Goal: Transaction & Acquisition: Purchase product/service

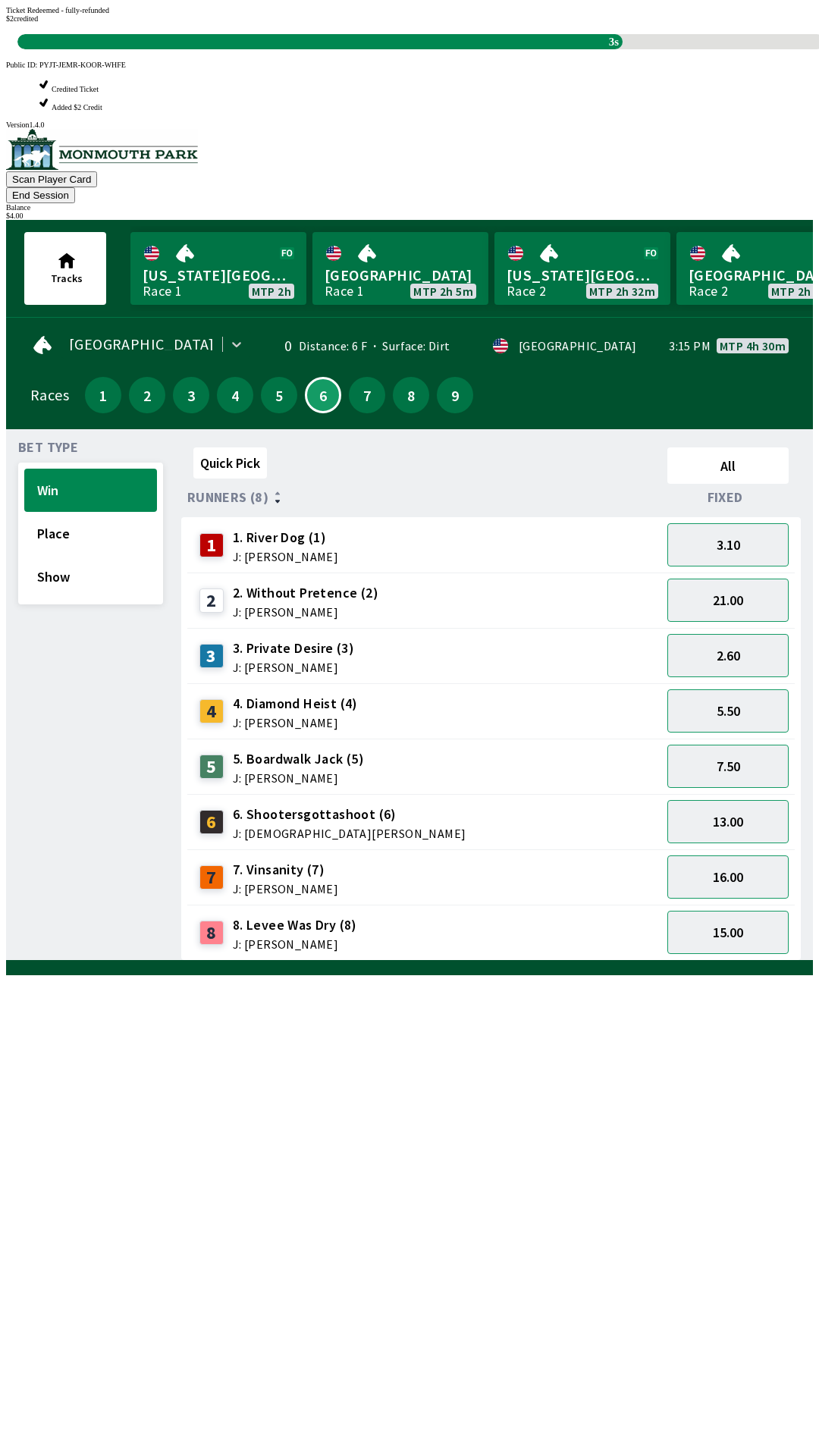
click at [291, 961] on div "Quick Pick All Runners (8) Fixed 1 1. River Dog (1) J: [PERSON_NAME] 3.10 2 2. …" at bounding box center [498, 701] width 632 height 520
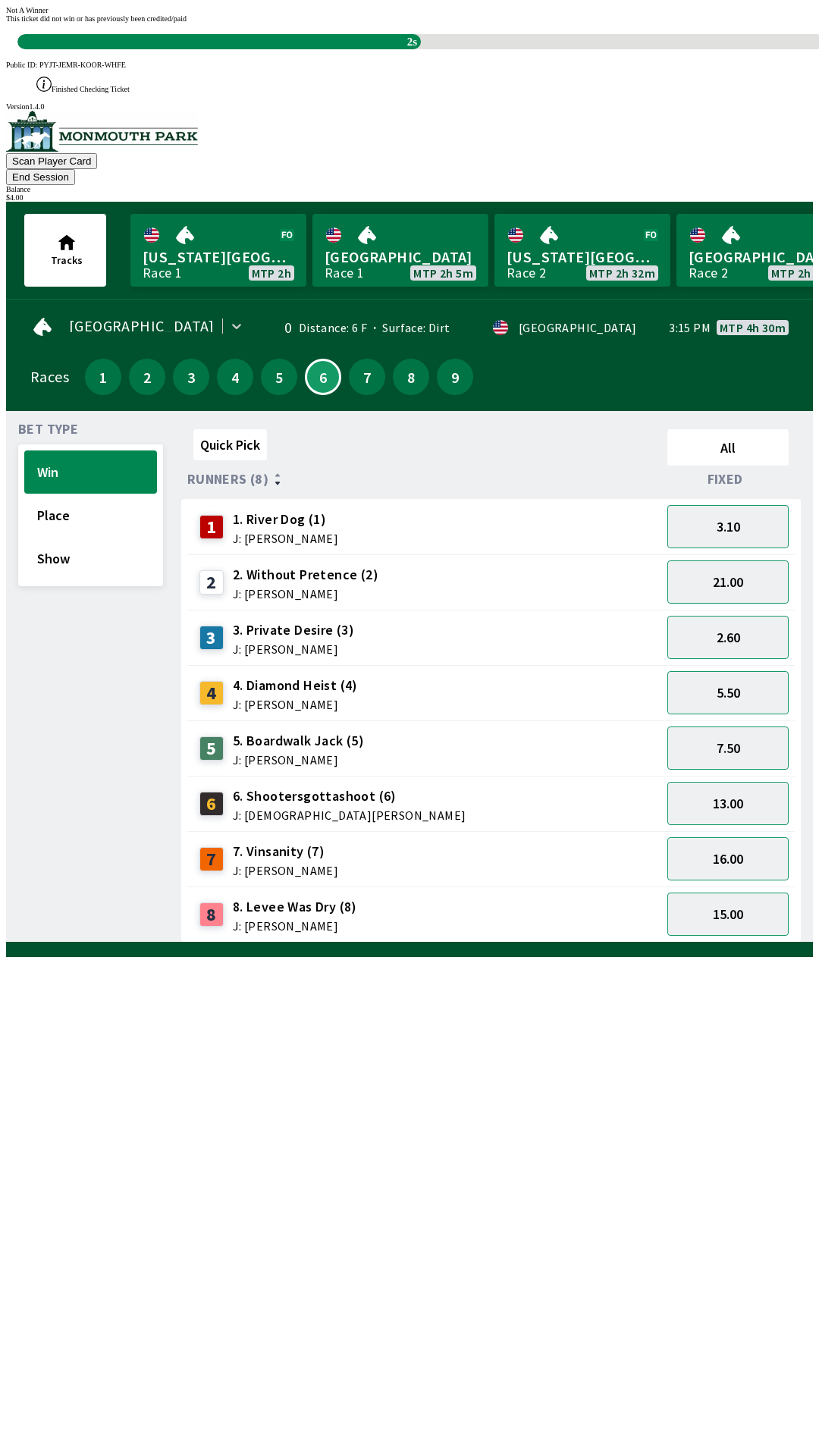
click at [298, 943] on div "Quick Pick All Runners (8) Fixed 1 1. River Dog (1) J: [PERSON_NAME] 3.10 2 2. …" at bounding box center [498, 682] width 632 height 520
click at [253, 943] on div "Quick Pick All Runners (8) Fixed 1 1. River Dog (1) J: [PERSON_NAME] 3.10 2 2. …" at bounding box center [498, 682] width 632 height 520
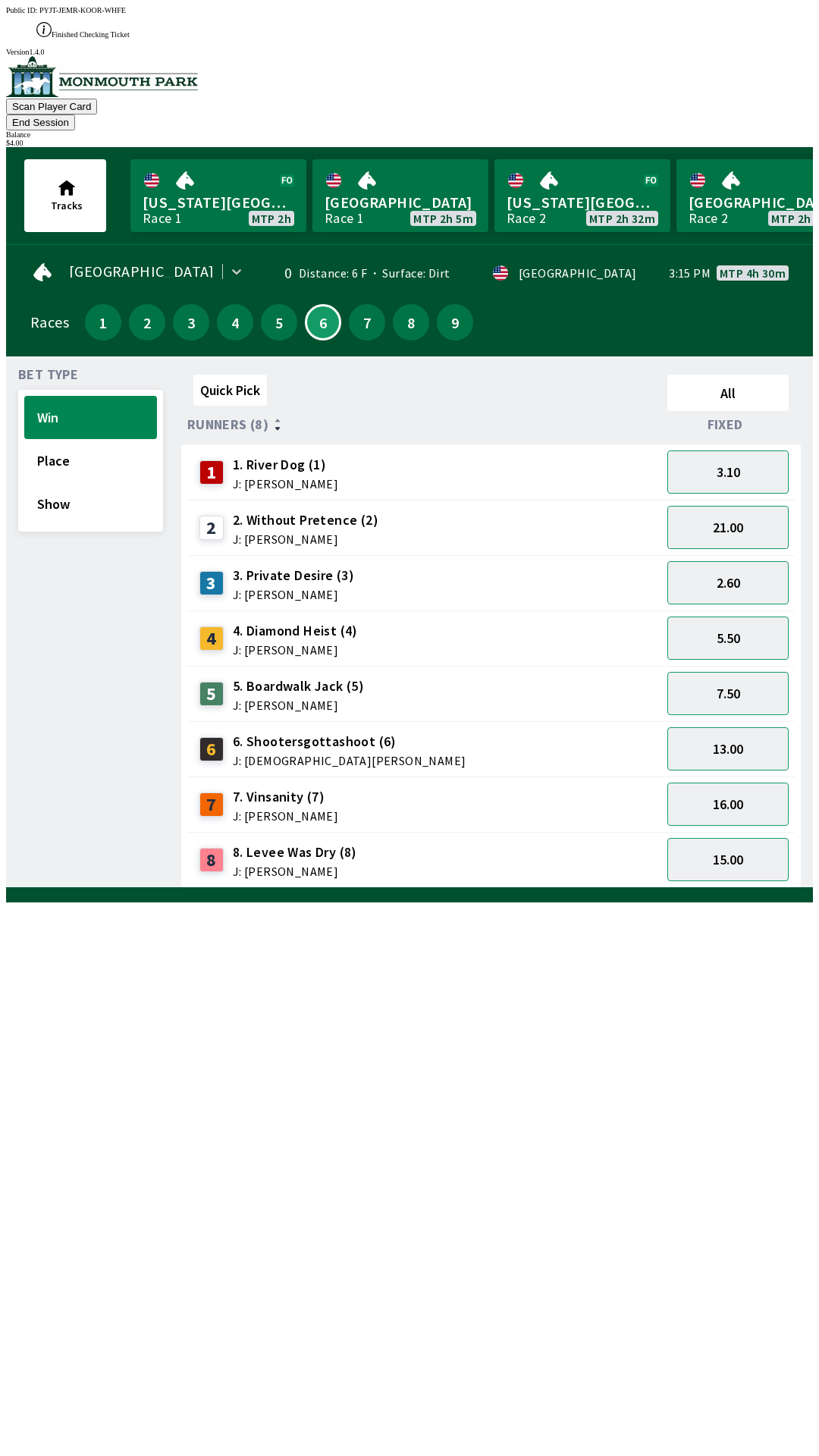
click at [200, 888] on div "Quick Pick All Runners (8) Fixed 1 1. River Dog (1) J: [PERSON_NAME] 3.10 2 2. …" at bounding box center [498, 628] width 632 height 520
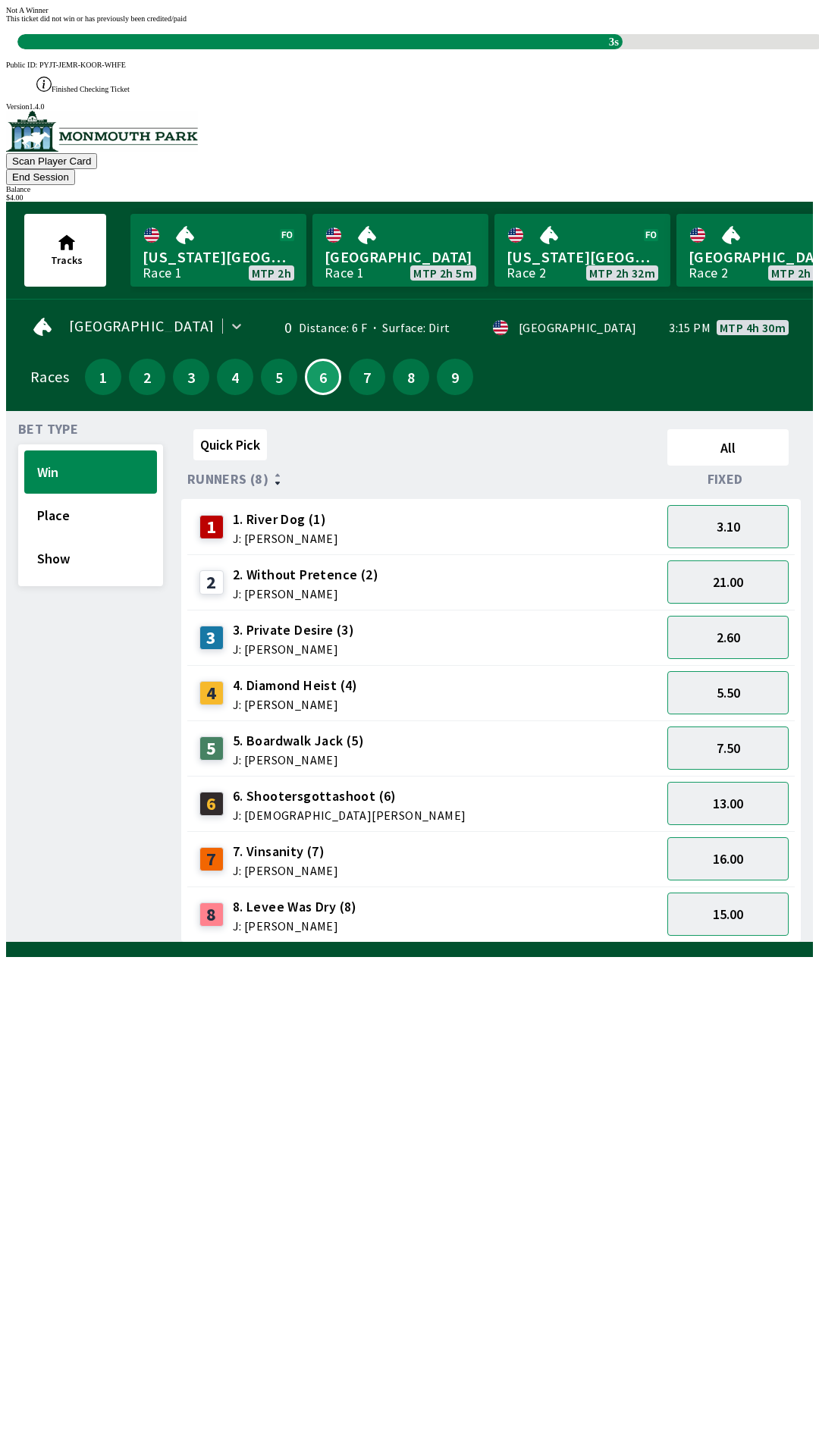
click at [224, 943] on div "Quick Pick All Runners (8) Fixed 1 1. River Dog (1) J: [PERSON_NAME] 3.10 2 2. …" at bounding box center [498, 682] width 632 height 520
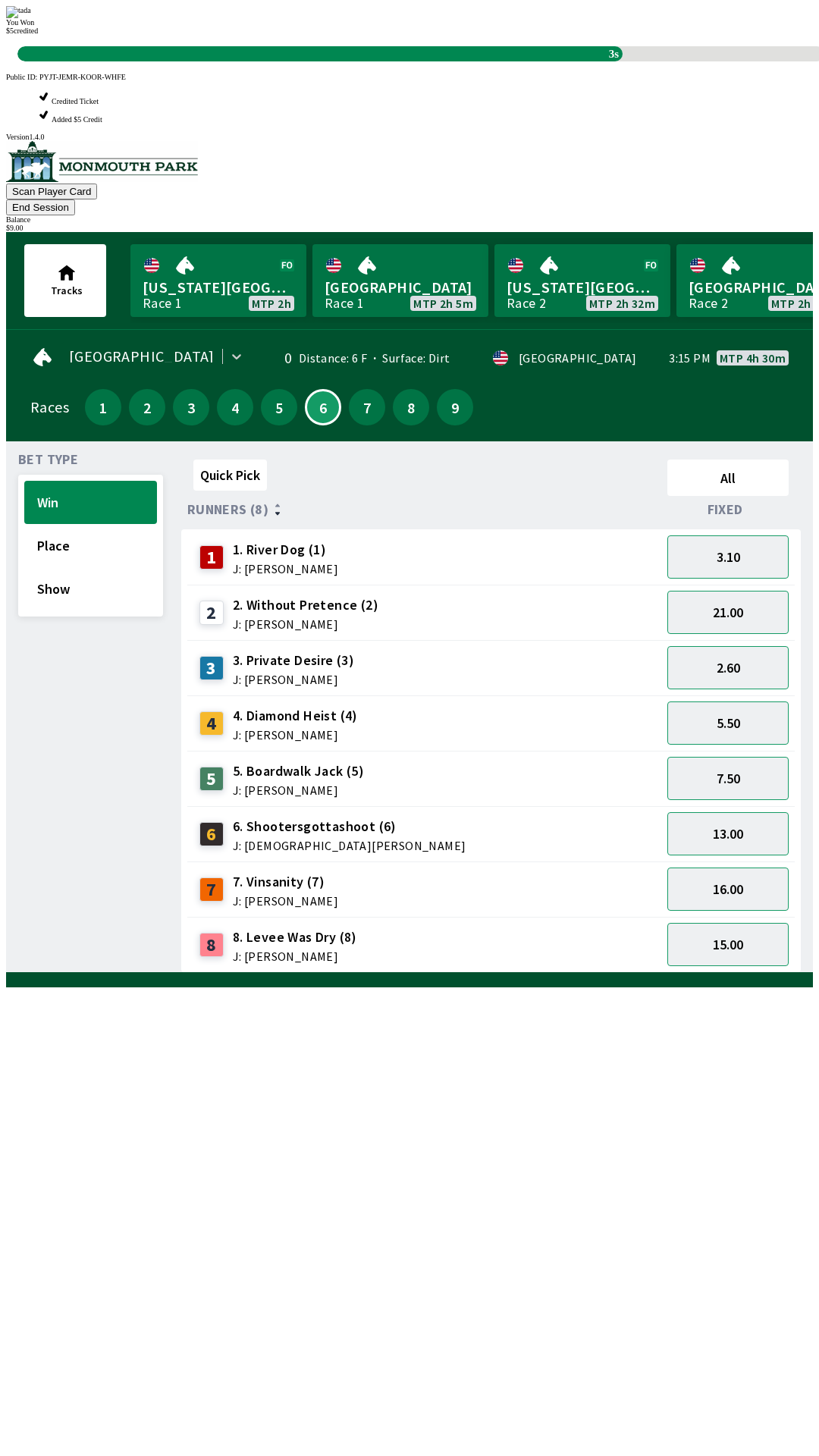
click at [297, 973] on div "Quick Pick All Runners (8) Fixed 1 1. River Dog (1) J: [PERSON_NAME] 3.10 2 2. …" at bounding box center [498, 713] width 632 height 520
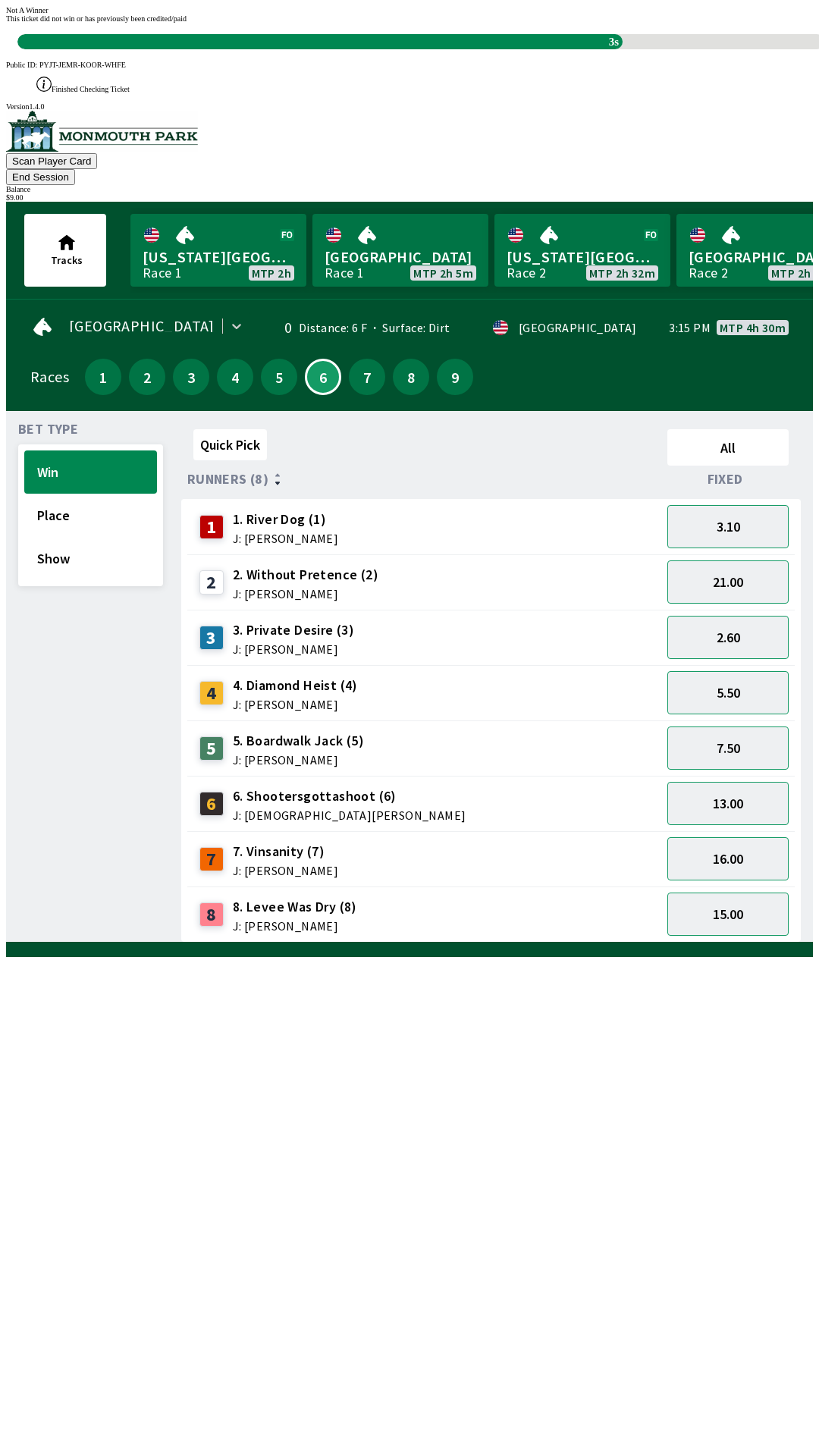
click at [247, 943] on div "Quick Pick All Runners (8) Fixed 1 1. River Dog (1) J: [PERSON_NAME] 3.10 2 2. …" at bounding box center [498, 682] width 632 height 520
click at [255, 943] on div "Quick Pick All Runners (8) Fixed 1 1. River Dog (1) J: [PERSON_NAME] 3.10 2 2. …" at bounding box center [498, 682] width 632 height 520
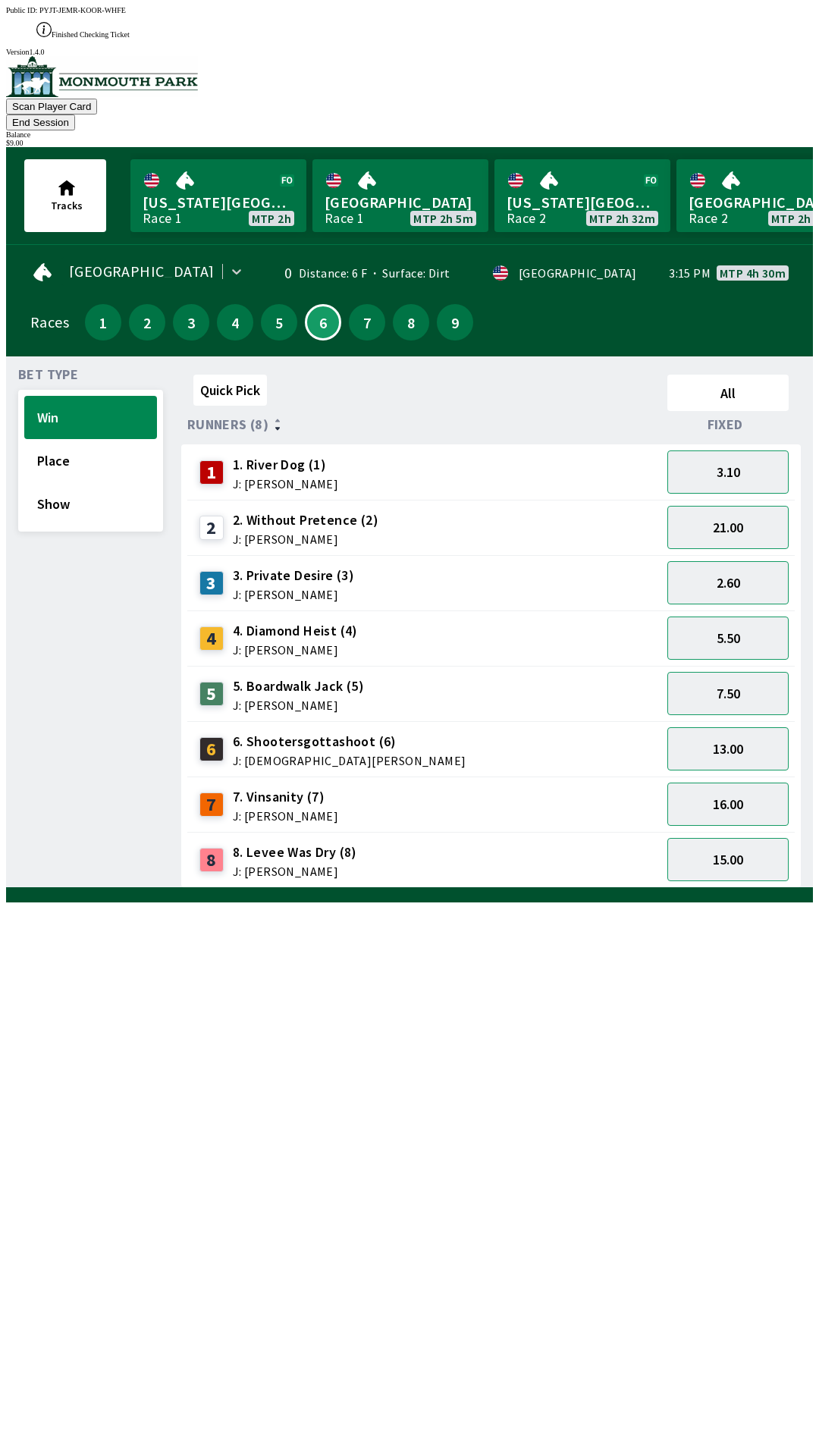
click at [659, 888] on div "Quick Pick All Runners (8) Fixed 1 1. River Dog (1) J: [PERSON_NAME] 3.10 2 2. …" at bounding box center [498, 628] width 632 height 520
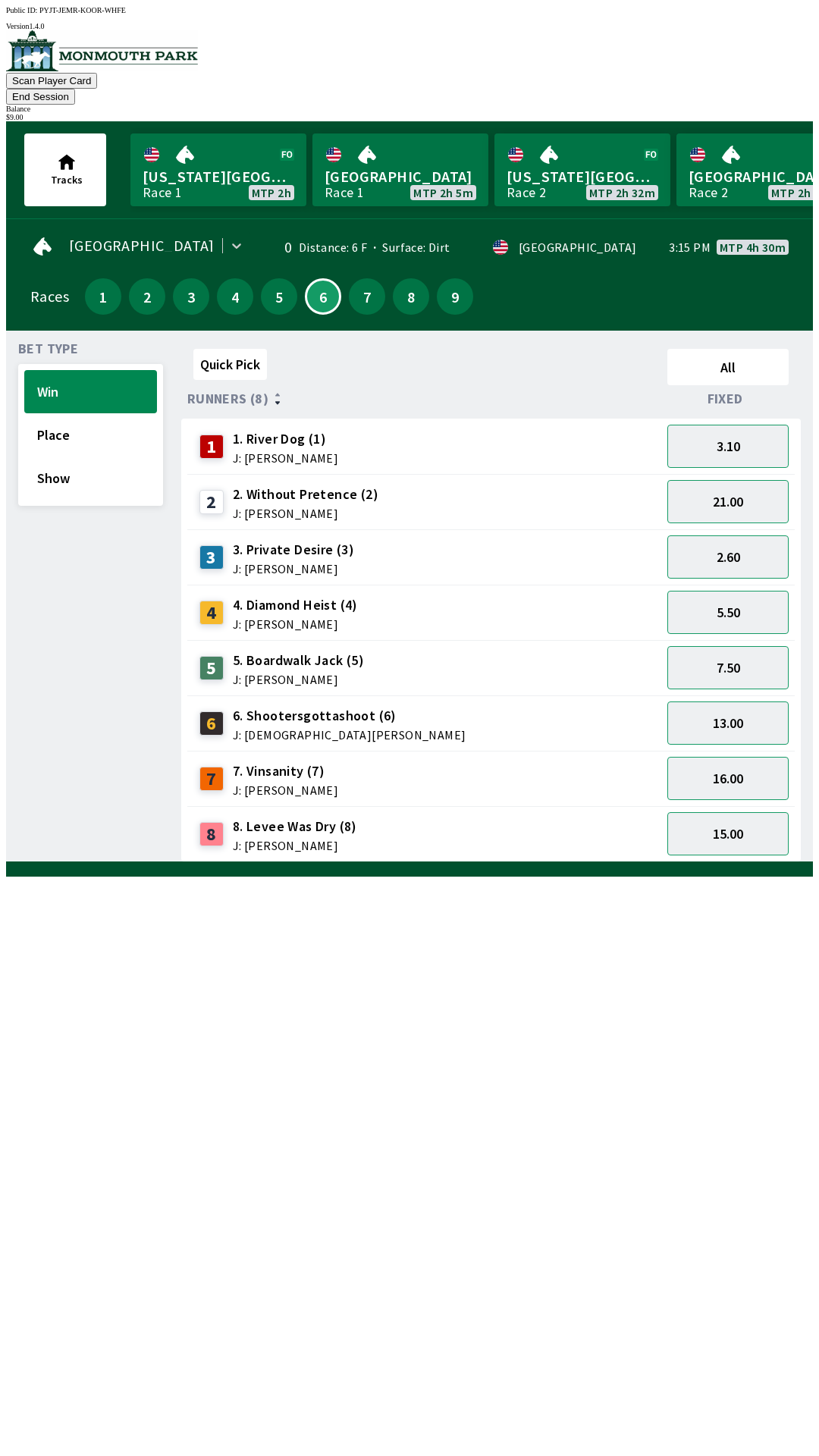
click at [768, 113] on div "$ 9.00" at bounding box center [410, 117] width 807 height 9
click at [75, 89] on button "End Session" at bounding box center [41, 97] width 69 height 16
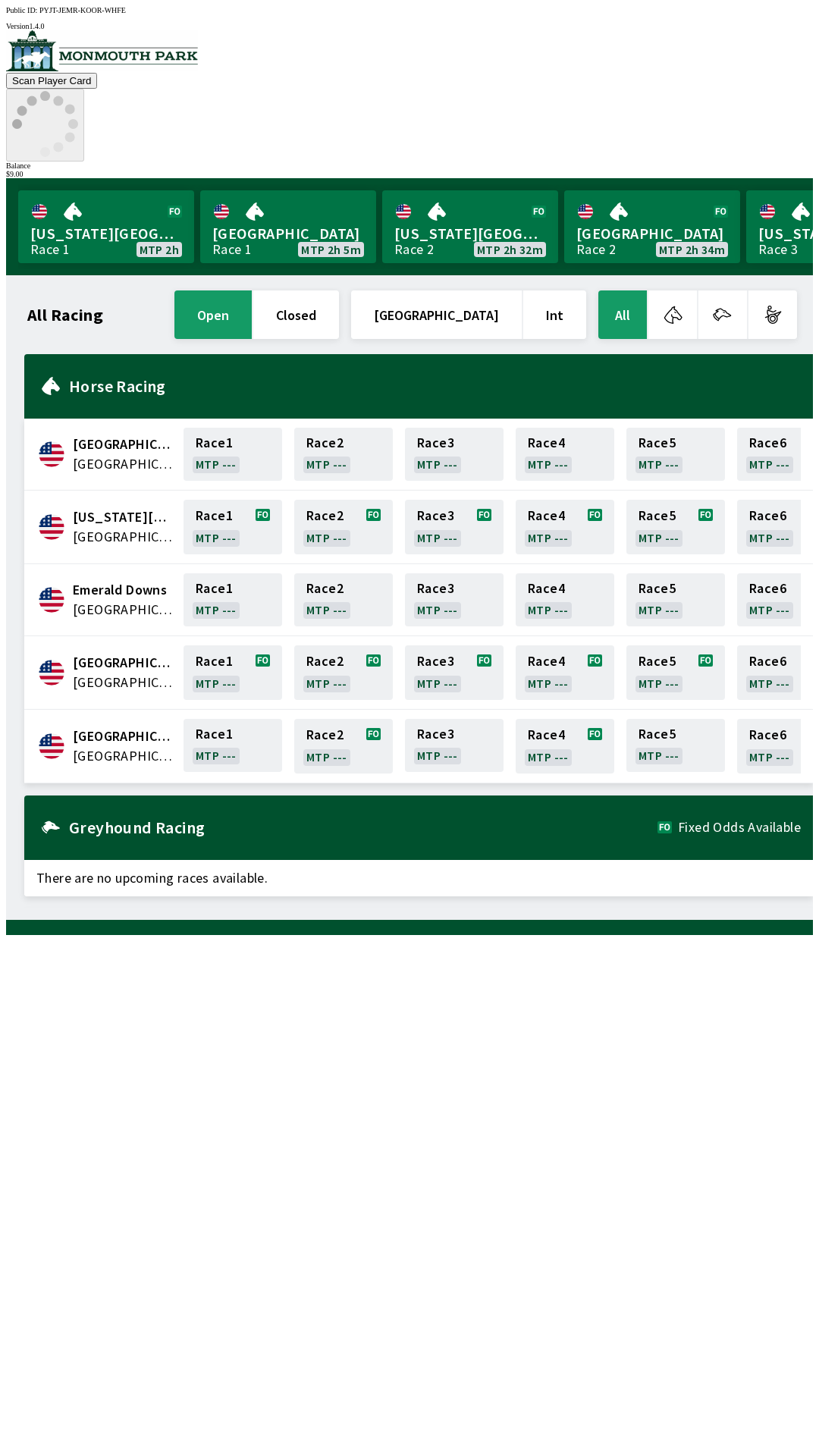
click at [50, 147] on circle at bounding box center [45, 152] width 10 height 10
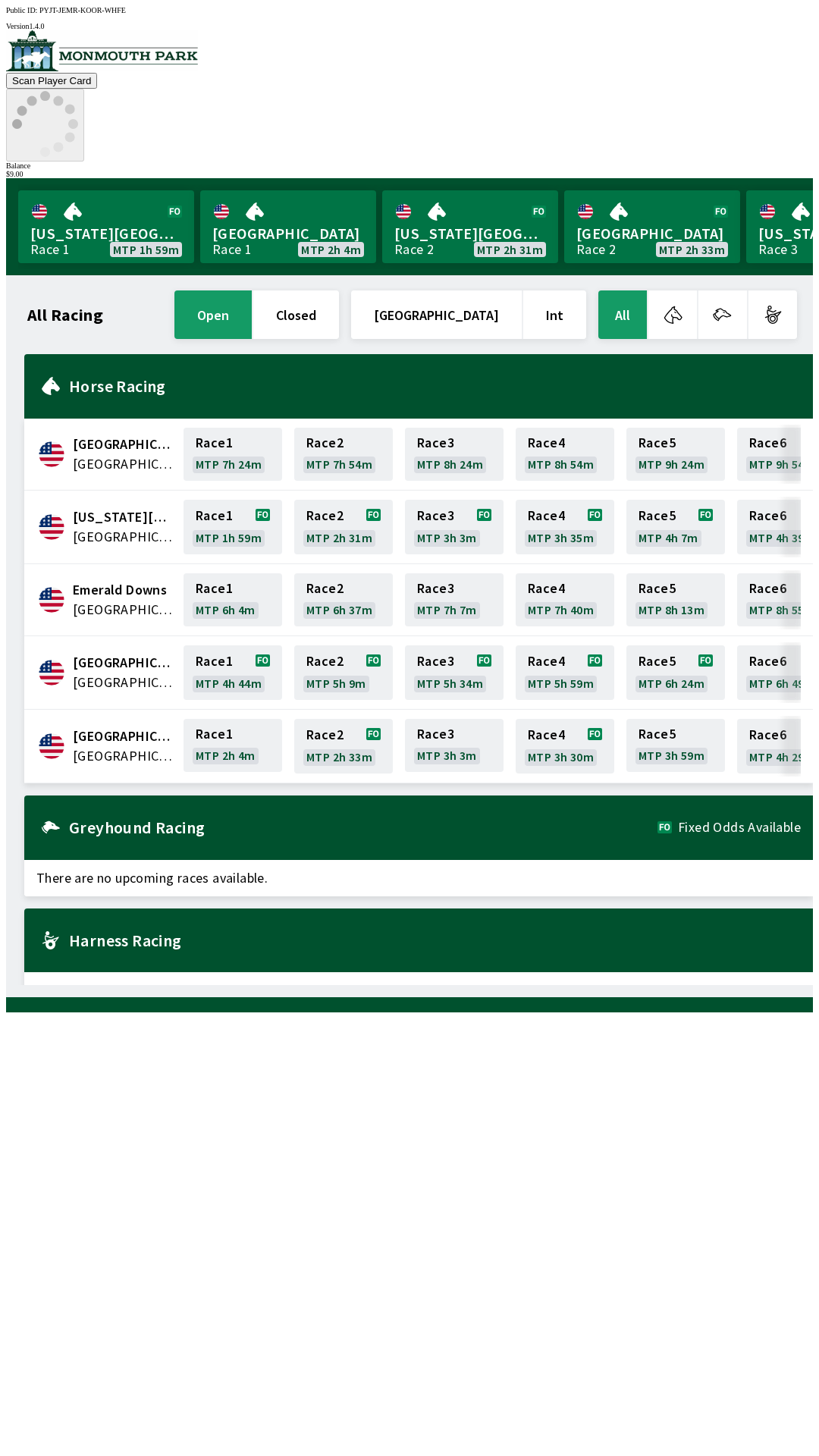
click at [78, 91] on icon at bounding box center [45, 124] width 66 height 66
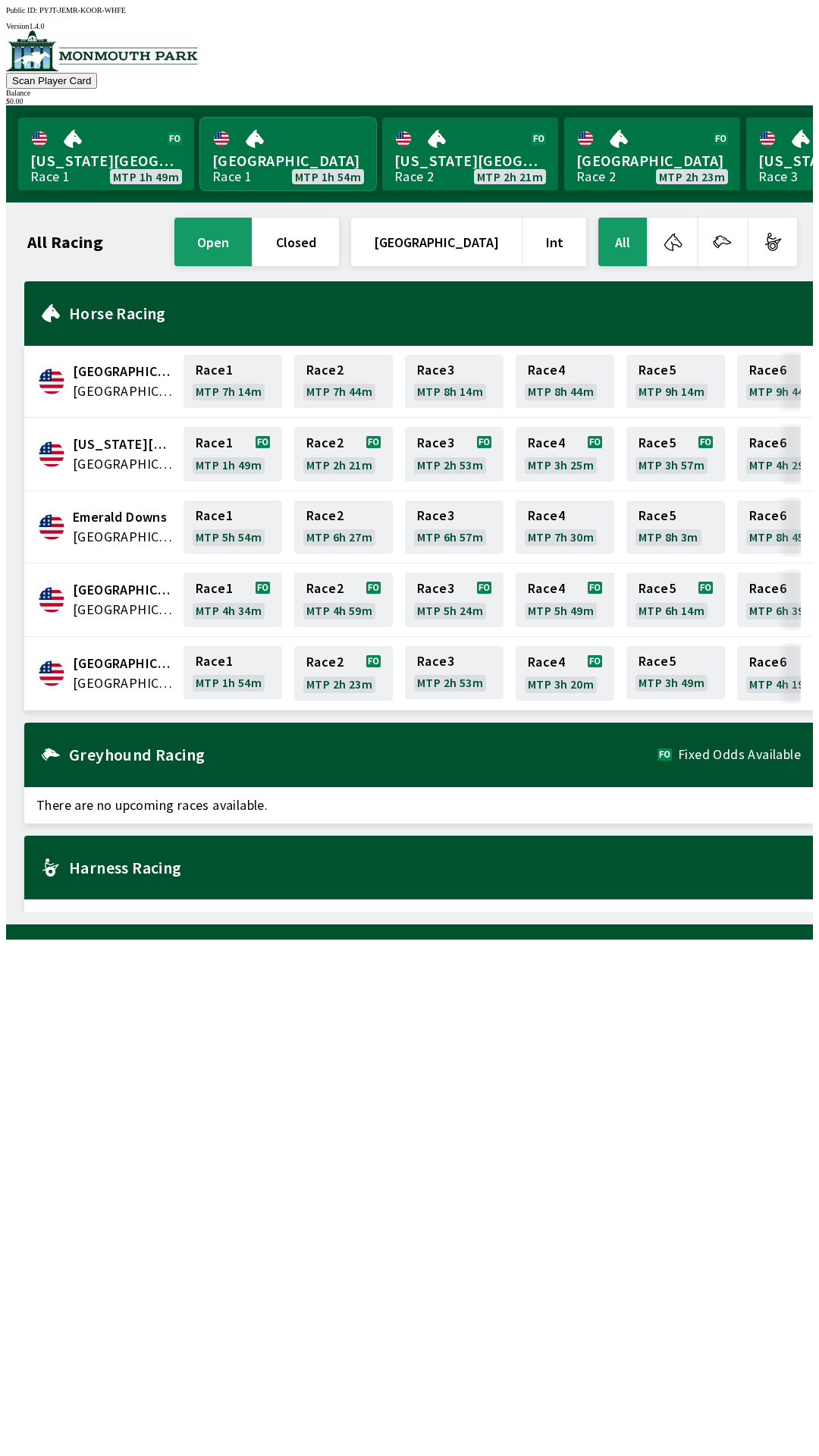
click at [275, 168] on link "[GEOGRAPHIC_DATA] Race 1 MTP 1h 54m" at bounding box center [288, 154] width 176 height 73
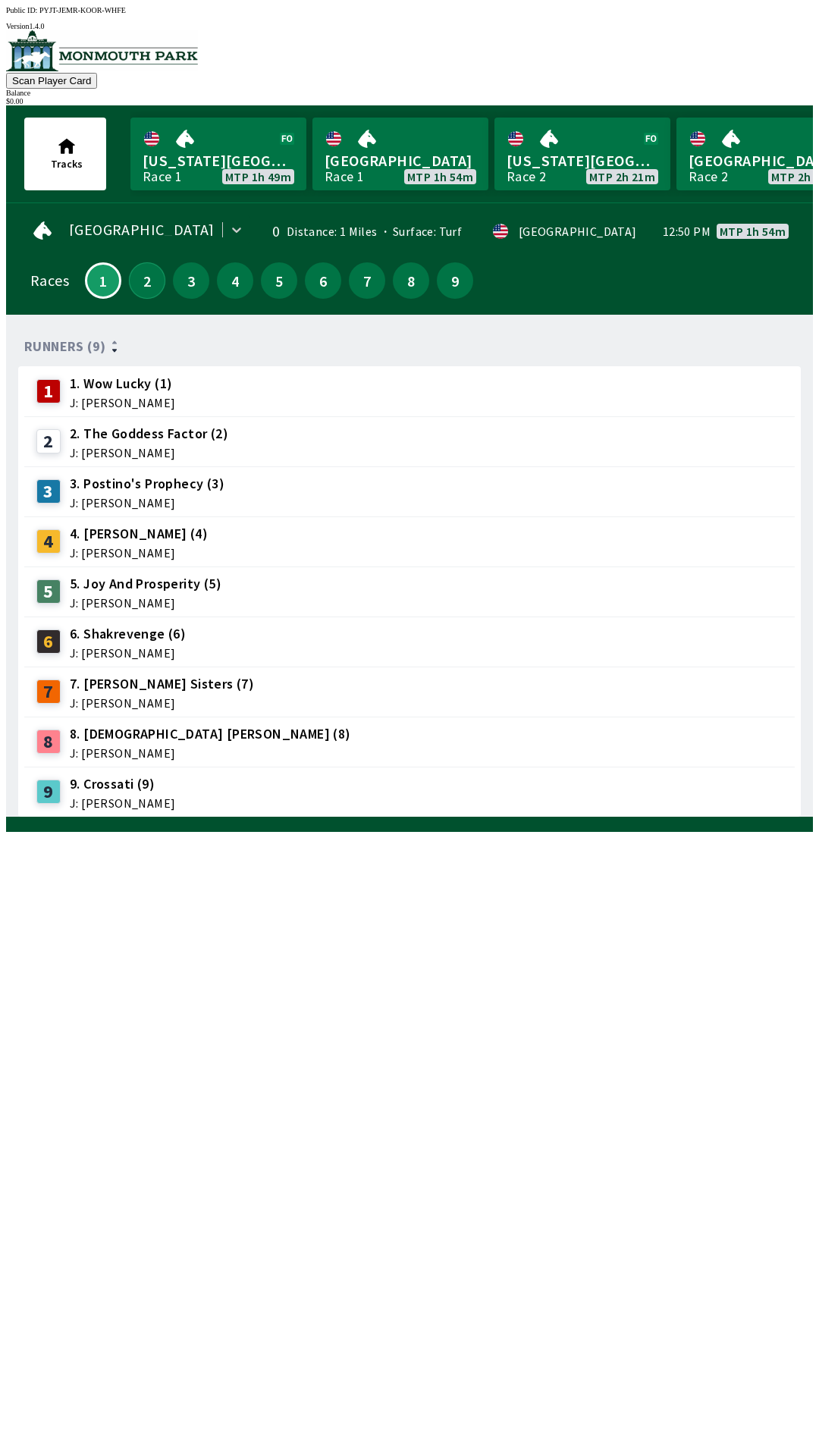
click at [140, 267] on button "2" at bounding box center [147, 281] width 36 height 36
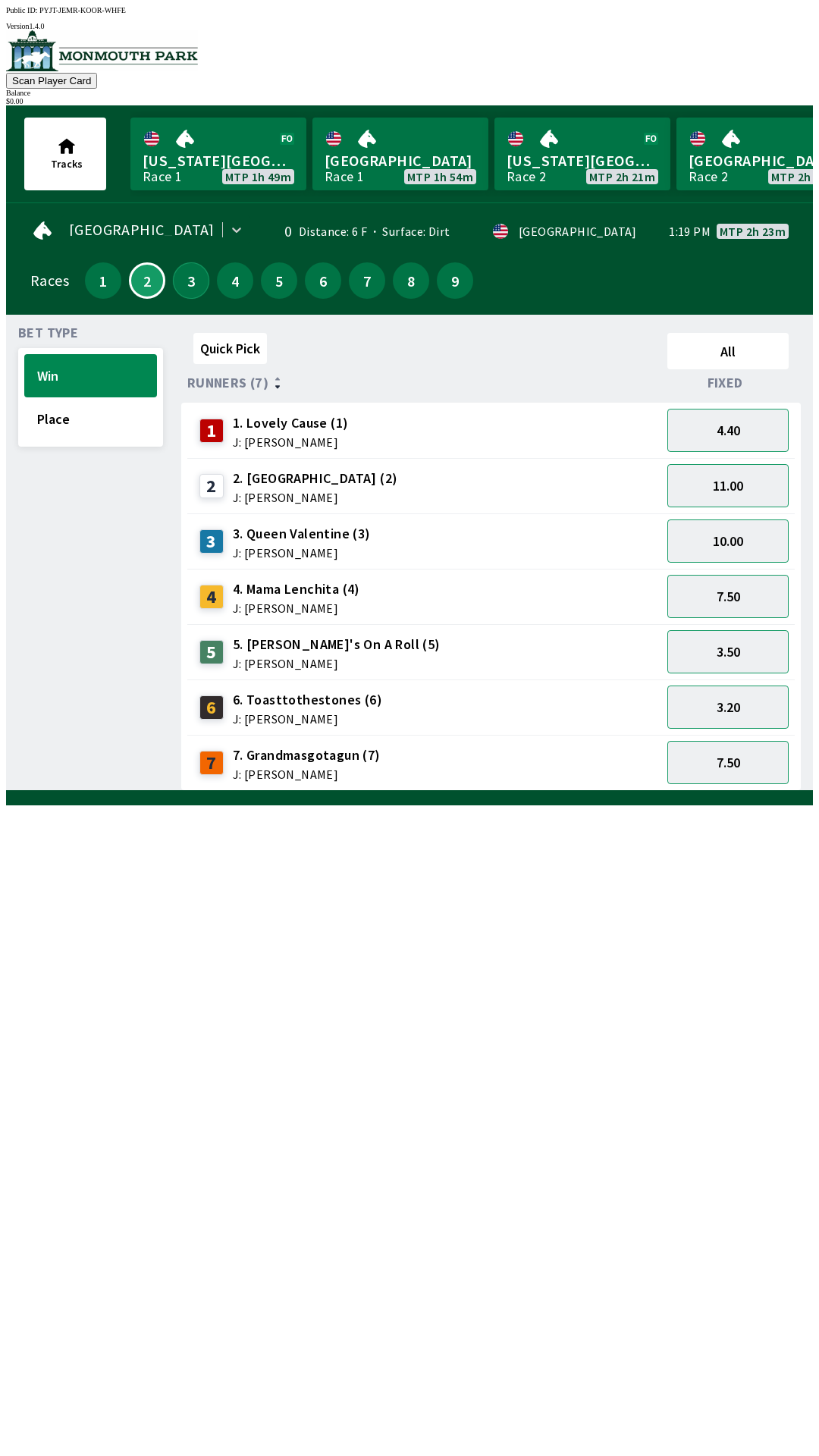
click at [189, 280] on button "3" at bounding box center [191, 281] width 36 height 36
